Goal: Check status: Check status

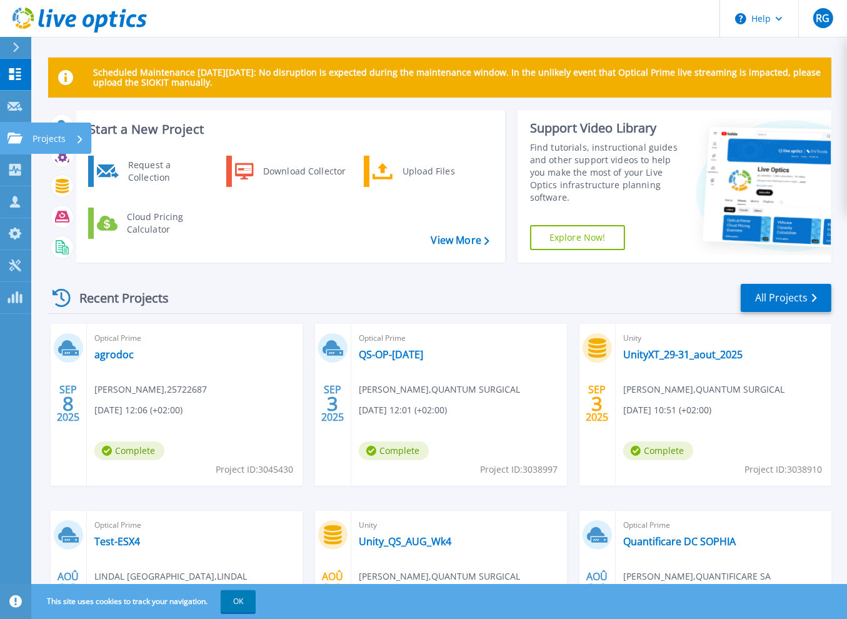
click at [16, 138] on icon at bounding box center [15, 138] width 15 height 11
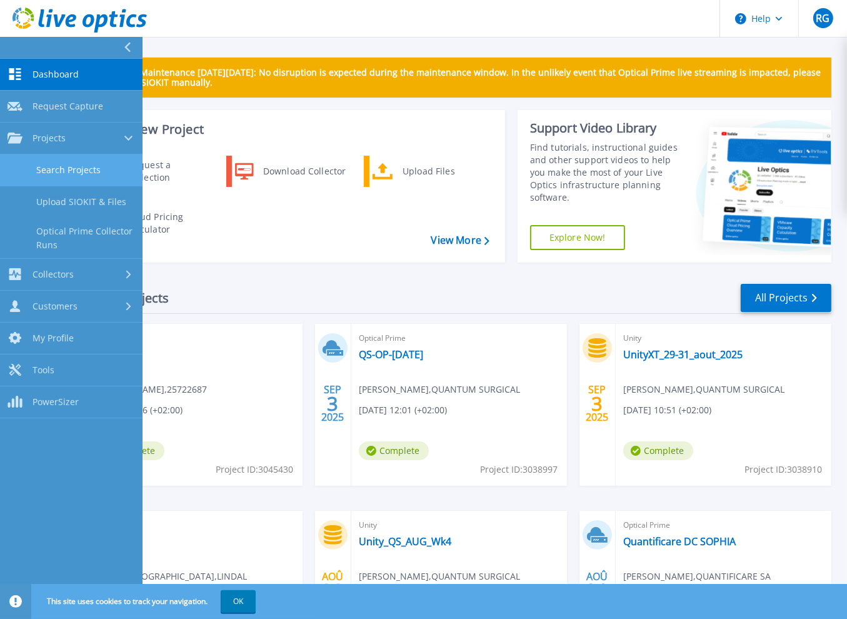
click at [91, 174] on link "Search Projects" at bounding box center [71, 170] width 143 height 32
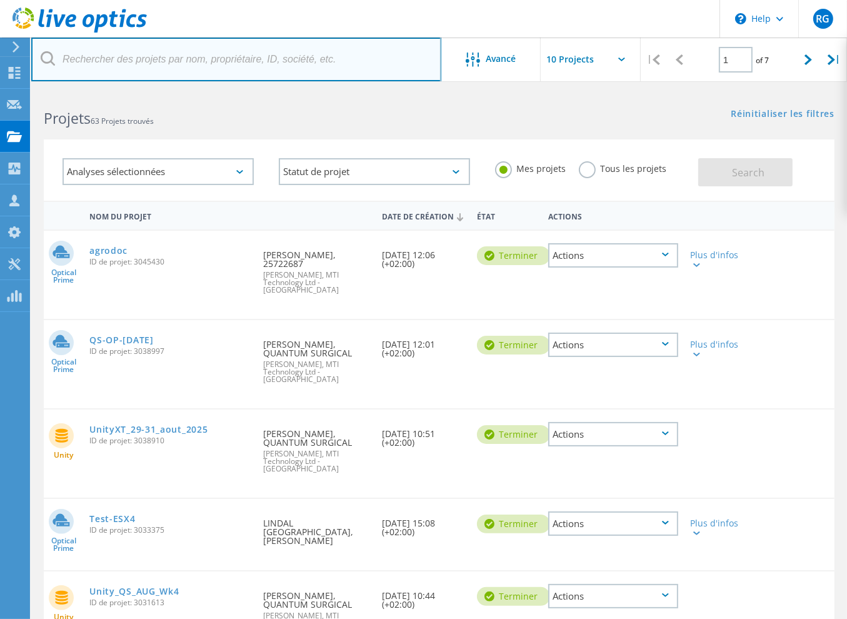
click at [156, 65] on input "text" at bounding box center [236, 60] width 410 height 44
type input "madeleine"
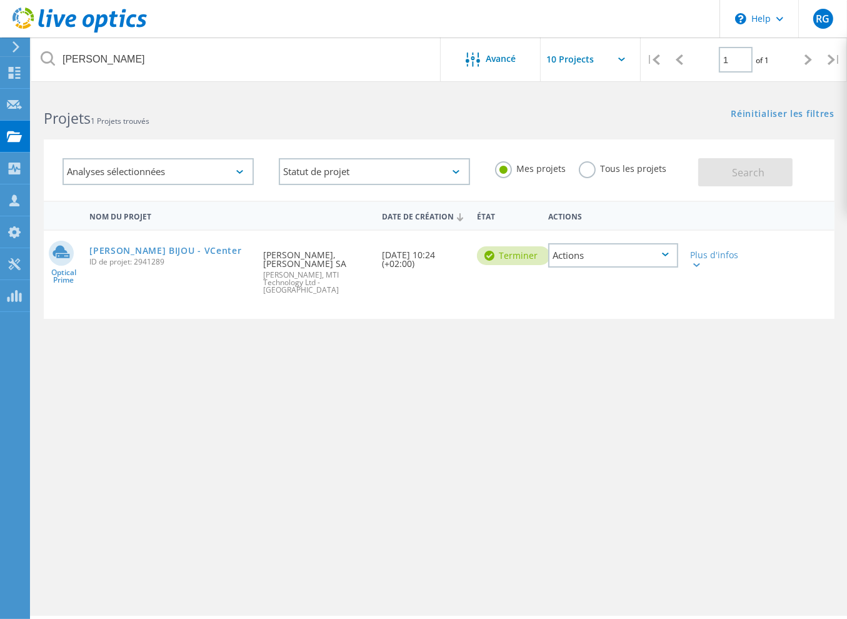
drag, startPoint x: 188, startPoint y: 249, endPoint x: 185, endPoint y: 263, distance: 14.0
click at [188, 249] on link "Madeleines BIJOU - VCenter" at bounding box center [165, 250] width 152 height 9
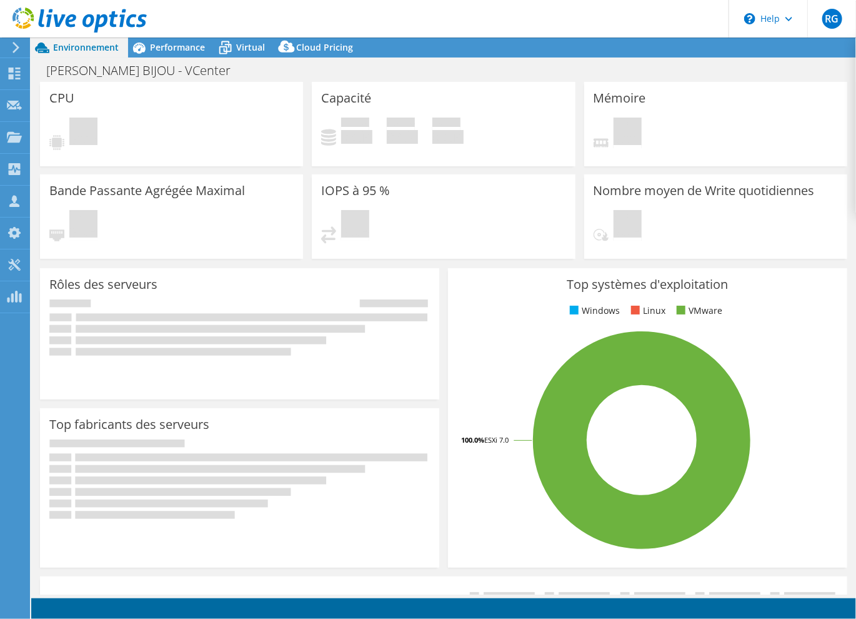
select select "USD"
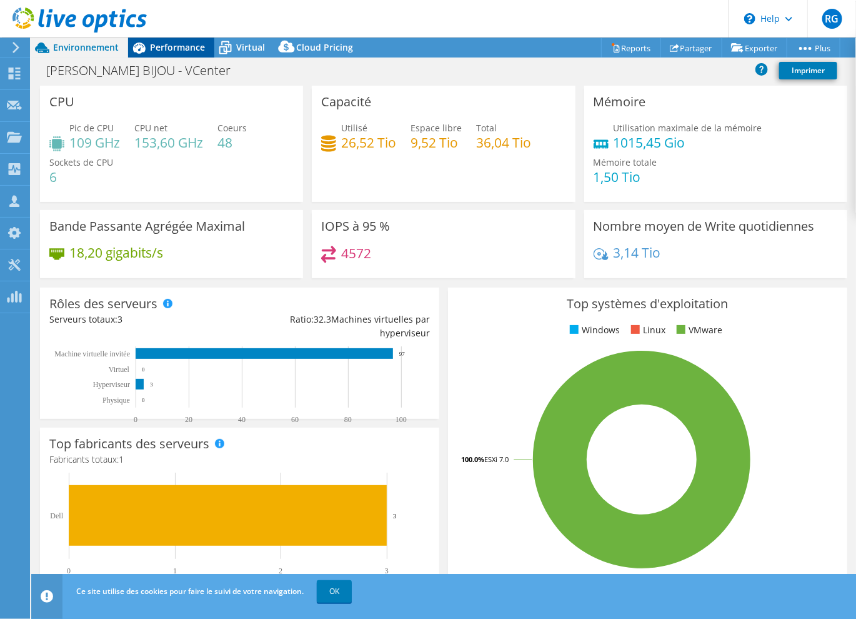
click at [172, 48] on span "Performance" at bounding box center [177, 47] width 55 height 12
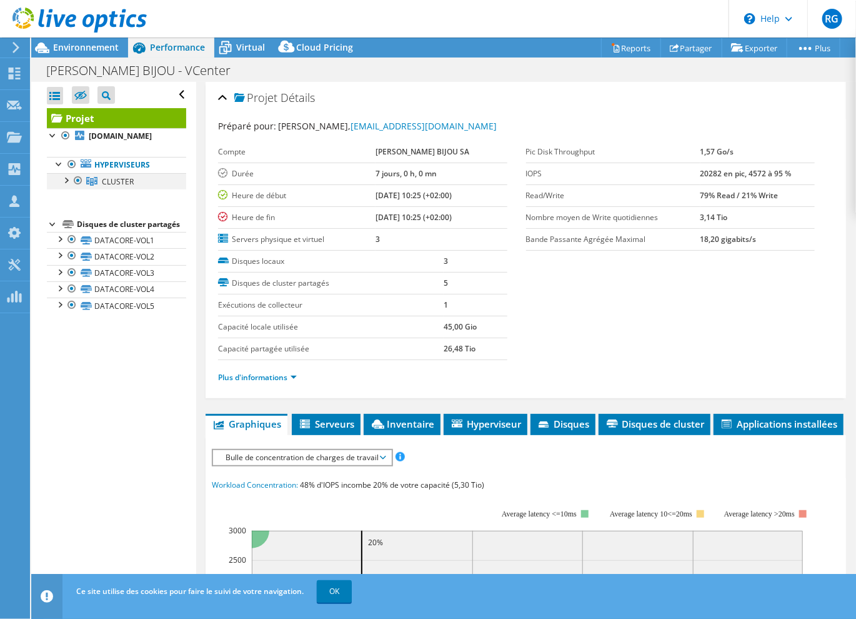
click at [67, 183] on div at bounding box center [65, 179] width 13 height 13
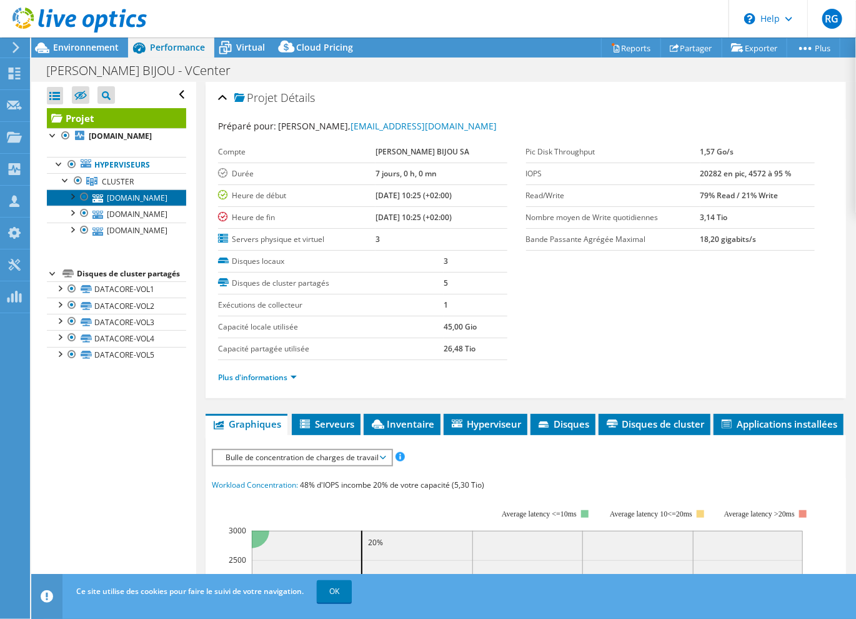
click at [135, 201] on link "clark.bijou.com" at bounding box center [116, 197] width 139 height 16
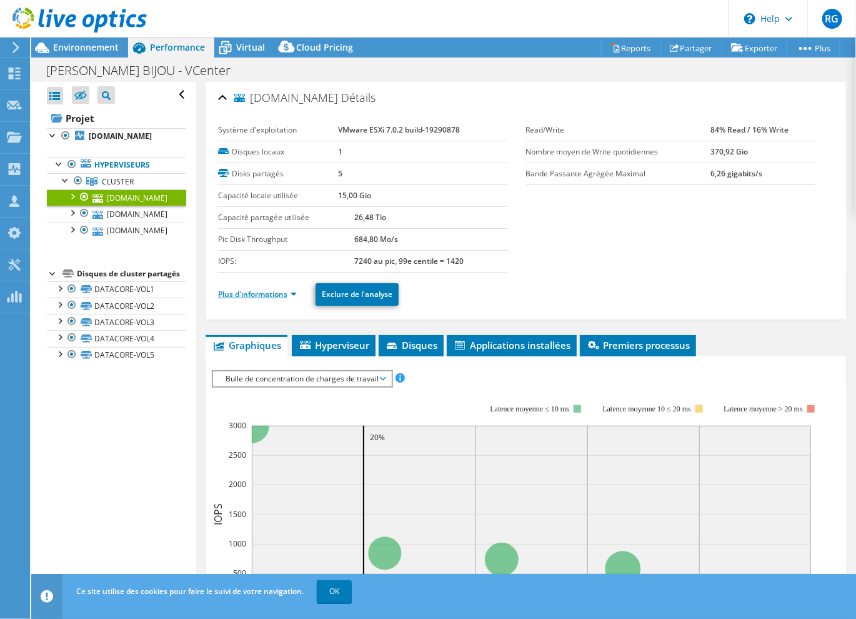
click at [288, 291] on link "Plus d'informations" at bounding box center [257, 294] width 79 height 11
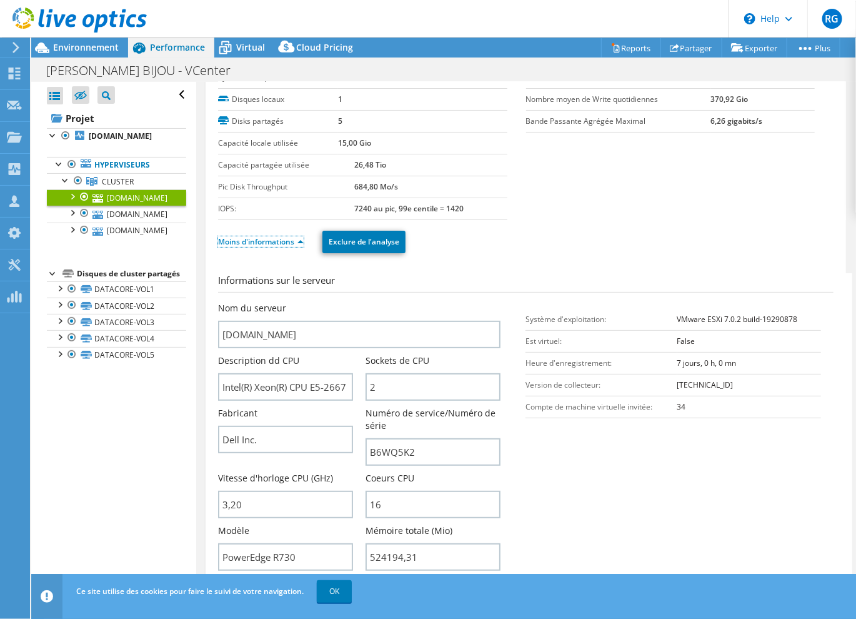
scroll to position [63, 0]
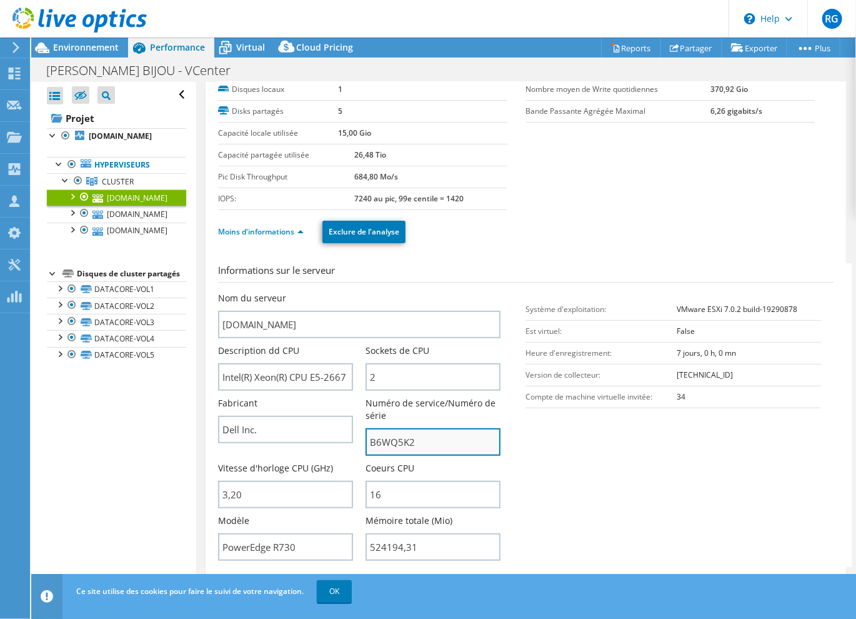
click at [390, 439] on input "B6WQ5K2" at bounding box center [433, 442] width 135 height 28
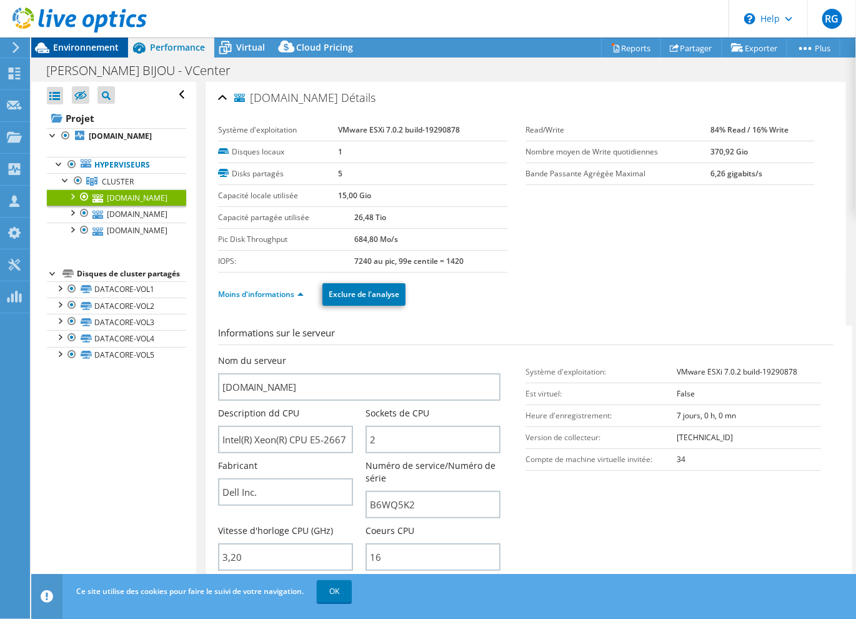
click at [101, 53] on div "Environnement" at bounding box center [79, 48] width 97 height 20
